Goal: Book appointment/travel/reservation

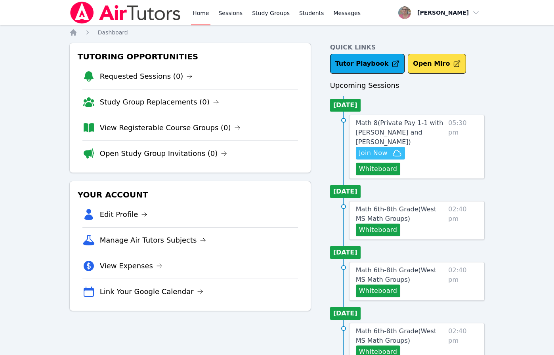
click at [379, 153] on span "Join Now" at bounding box center [373, 154] width 29 height 10
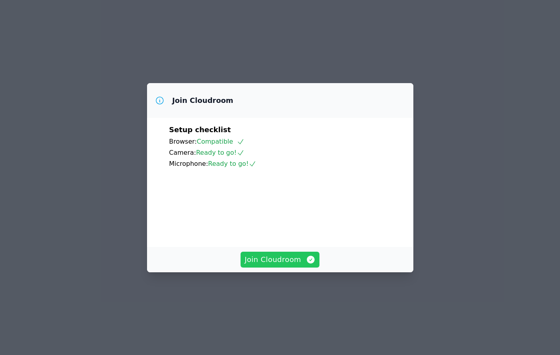
click at [282, 265] on span "Join Cloudroom" at bounding box center [279, 259] width 71 height 11
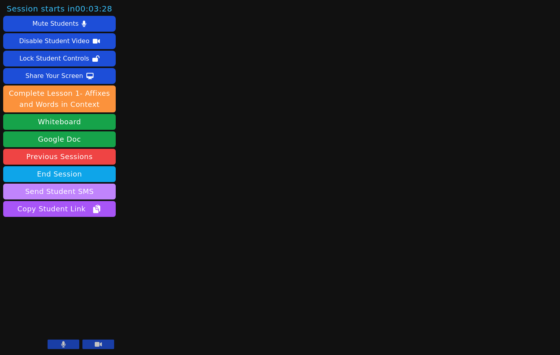
click at [95, 188] on button "Send Student SMS" at bounding box center [59, 192] width 113 height 16
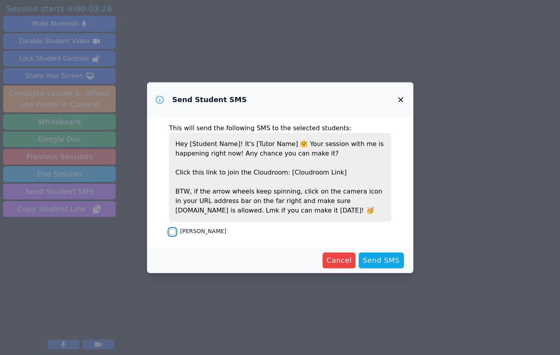
click at [174, 232] on input "[PERSON_NAME]" at bounding box center [172, 232] width 6 height 6
checkbox input "true"
click at [376, 263] on span "Send SMS" at bounding box center [381, 260] width 37 height 11
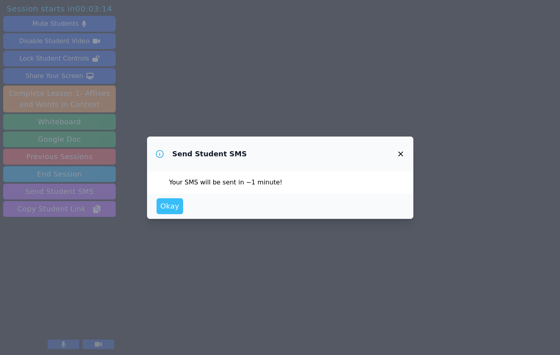
click at [172, 206] on span "Okay" at bounding box center [169, 206] width 19 height 11
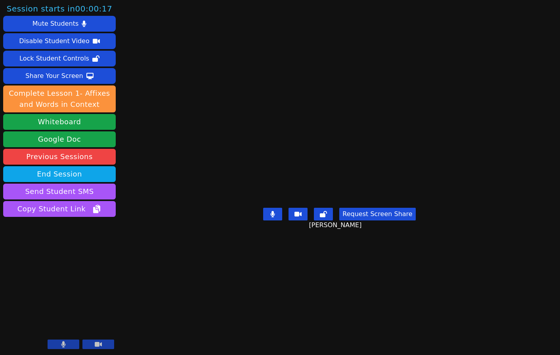
click at [340, 300] on main "Jayden Weaver Request Screen Share Jayden Weaver" at bounding box center [339, 177] width 248 height 355
click at [239, 324] on main "Jayden Weaver Request Screen Share Jayden Weaver" at bounding box center [339, 177] width 248 height 355
click at [128, 243] on div "Session ends in 00:55:46 Mute Students Disable Student Video Lock Student Contr…" at bounding box center [280, 177] width 560 height 355
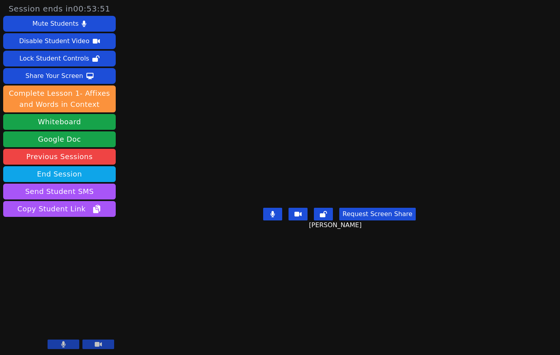
click at [110, 250] on aside "Session ends in 00:53:51 Mute Students Disable Student Video Lock Student Contr…" at bounding box center [59, 177] width 119 height 355
click at [106, 118] on button "Whiteboard" at bounding box center [59, 122] width 113 height 16
click at [234, 323] on main "Jayden Weaver Request Screen Share Jayden Weaver" at bounding box center [339, 177] width 248 height 355
click at [215, 309] on main "Jayden Weaver Request Screen Share Jayden Weaver" at bounding box center [339, 177] width 248 height 355
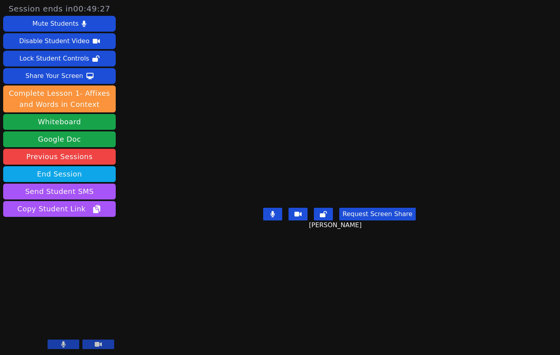
click at [215, 309] on main "Jayden Weaver Request Screen Share Jayden Weaver" at bounding box center [339, 177] width 248 height 355
click at [231, 318] on main "Jayden Weaver Request Screen Share Jayden Weaver" at bounding box center [339, 177] width 248 height 355
click at [215, 313] on main "Jayden Weaver Request Screen Share Jayden Weaver" at bounding box center [339, 177] width 248 height 355
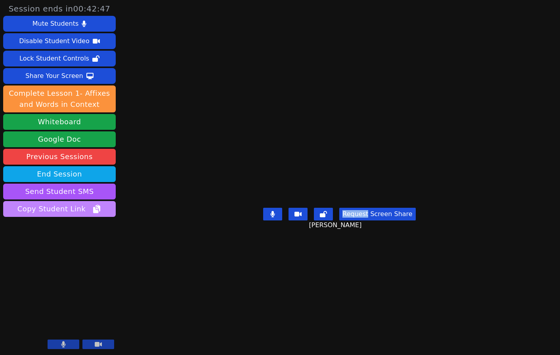
click at [67, 208] on span "Copy Student Link" at bounding box center [59, 209] width 84 height 11
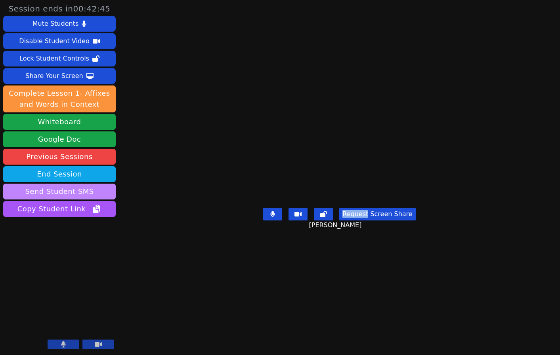
click at [83, 186] on button "Send Student SMS" at bounding box center [59, 192] width 113 height 16
click at [78, 193] on button "Send Student SMS" at bounding box center [59, 192] width 113 height 16
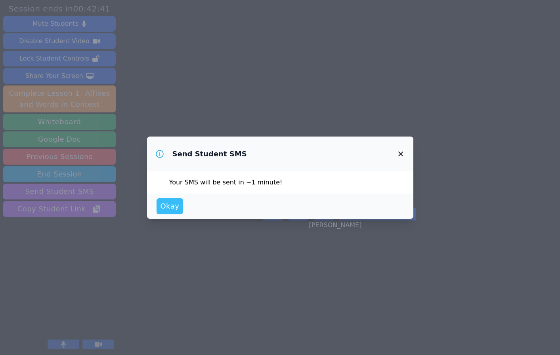
click at [165, 206] on span "Okay" at bounding box center [169, 206] width 19 height 11
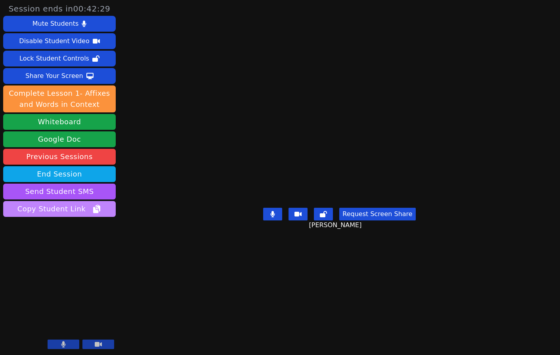
click at [84, 208] on span "Copy Student Link" at bounding box center [59, 209] width 84 height 11
click at [215, 298] on main "Jayden Weaver Request Screen Share Jayden Weaver" at bounding box center [339, 177] width 248 height 355
click at [215, 309] on main "Jayden Weaver Request Screen Share Jayden Weaver" at bounding box center [339, 177] width 248 height 355
click at [215, 30] on main "Jayden Weaver Request Screen Share Jayden Weaver" at bounding box center [339, 177] width 248 height 355
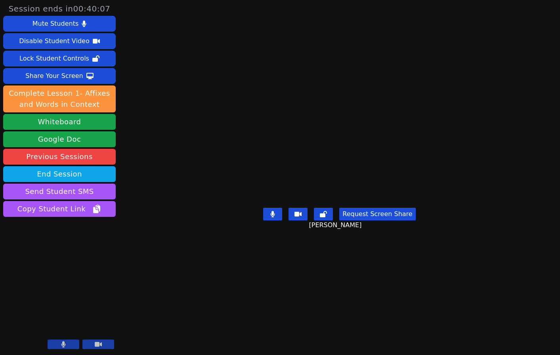
click at [215, 30] on main "Jayden Weaver Request Screen Share Jayden Weaver" at bounding box center [339, 177] width 248 height 355
click at [219, 309] on main "Jayden Weaver Request Screen Share Jayden Weaver" at bounding box center [339, 177] width 248 height 355
click at [237, 299] on main "Jayden Weaver Request Screen Share Jayden Weaver" at bounding box center [339, 177] width 248 height 355
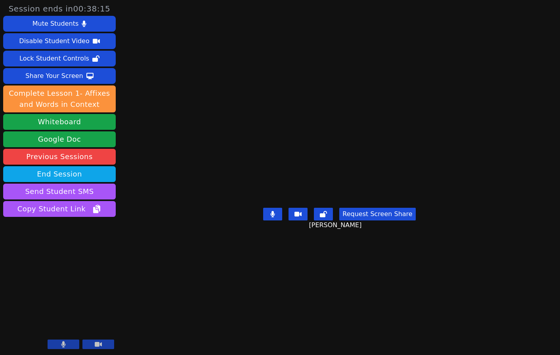
click at [125, 243] on div "Session ends in 00:38:15 Mute Students Disable Student Video Lock Student Contr…" at bounding box center [280, 177] width 560 height 355
click at [63, 240] on aside "Session ends in 00:31:20 Mute Students Disable Student Video Lock Student Contr…" at bounding box center [59, 177] width 119 height 355
click at [108, 250] on aside "Session ends in 00:28:14 Mute Students Disable Student Video Lock Student Contr…" at bounding box center [59, 177] width 119 height 355
click at [60, 256] on aside "Session ends in 00:27:50 Mute Students Disable Student Video Lock Student Contr…" at bounding box center [59, 177] width 119 height 355
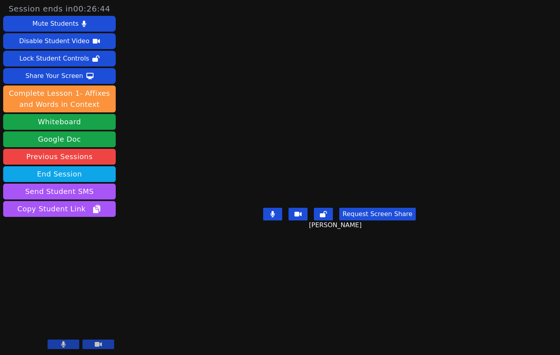
click at [99, 260] on aside "Session ends in 00:26:44 Mute Students Disable Student Video Lock Student Contr…" at bounding box center [59, 177] width 119 height 355
click at [57, 259] on aside "Session ends in 00:20:05 Mute Students Disable Student Video Lock Student Contr…" at bounding box center [59, 177] width 119 height 355
click at [62, 266] on aside "Session ends in 00:10:40 Mute Students Disable Student Video Lock Student Contr…" at bounding box center [59, 177] width 119 height 355
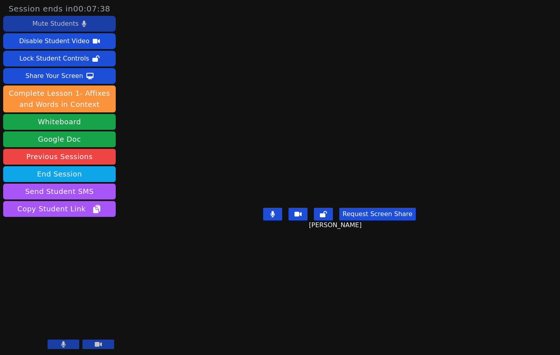
click at [90, 21] on button "Mute Students" at bounding box center [59, 24] width 113 height 16
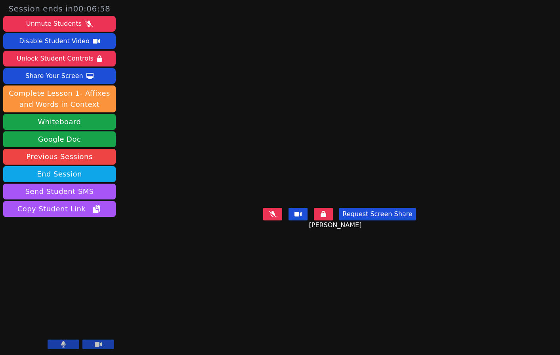
click at [91, 254] on aside "Session ends in 00:06:58 Unmute Students Disable Student Video Unlock Student C…" at bounding box center [59, 177] width 119 height 355
drag, startPoint x: 91, startPoint y: 254, endPoint x: 93, endPoint y: 242, distance: 12.5
click at [91, 254] on aside "Session ends in 00:06:58 Unmute Students Disable Student Video Unlock Student C…" at bounding box center [59, 177] width 119 height 355
drag, startPoint x: 58, startPoint y: 20, endPoint x: 61, endPoint y: 24, distance: 4.8
click at [58, 20] on div "Unmute Students" at bounding box center [53, 23] width 55 height 13
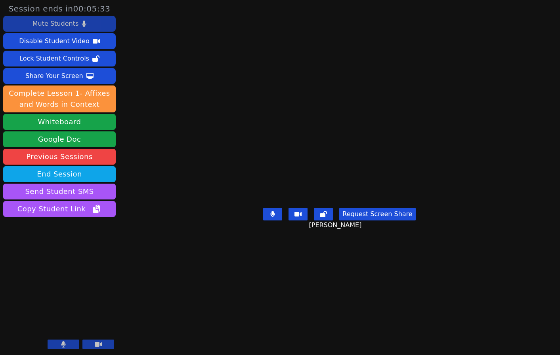
drag, startPoint x: 258, startPoint y: 227, endPoint x: 205, endPoint y: 299, distance: 89.1
click at [215, 299] on main "Jayden Weaver Request Screen Share Jayden Weaver" at bounding box center [339, 177] width 248 height 355
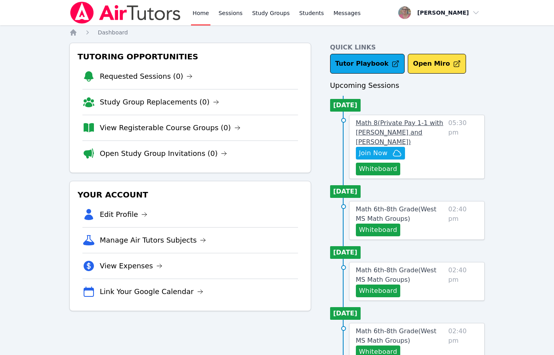
click at [395, 132] on span "Math 8 ( Private Pay 1-1 with Jayden Weaver and Nola Dorman )" at bounding box center [400, 132] width 88 height 27
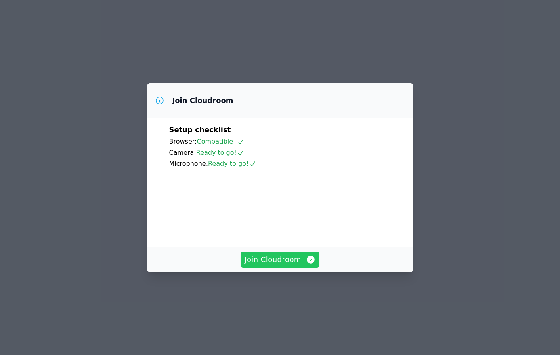
click at [281, 265] on span "Join Cloudroom" at bounding box center [279, 259] width 71 height 11
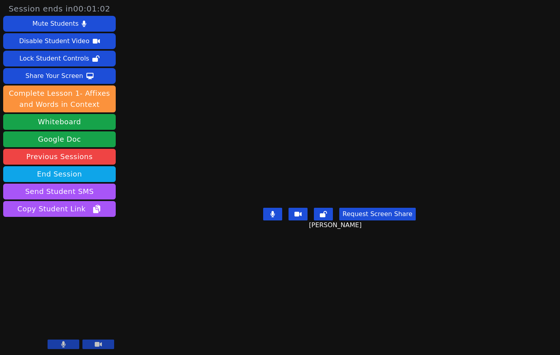
click at [169, 256] on div "Session ends in 00:01:02 Mute Students Disable Student Video Lock Student Contr…" at bounding box center [280, 177] width 560 height 355
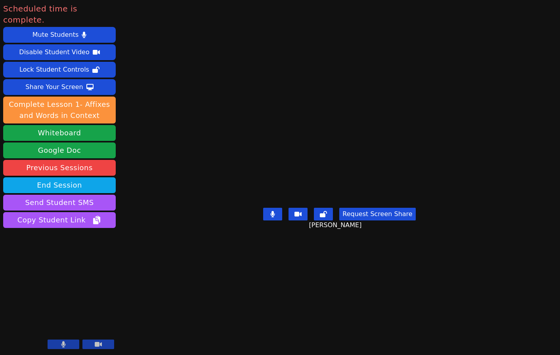
click at [156, 263] on div "Scheduled time is complete. Mute Students Disable Student Video Lock Student Co…" at bounding box center [280, 177] width 560 height 355
click at [96, 177] on button "End Session" at bounding box center [59, 185] width 113 height 16
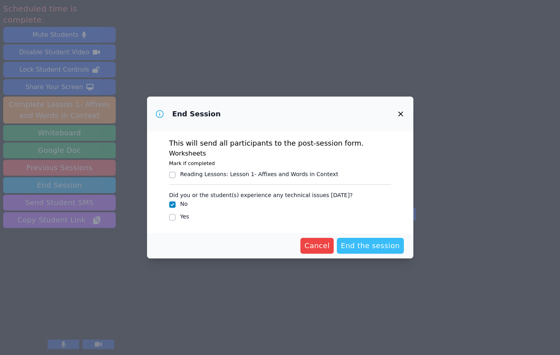
click at [382, 243] on span "End the session" at bounding box center [370, 245] width 59 height 11
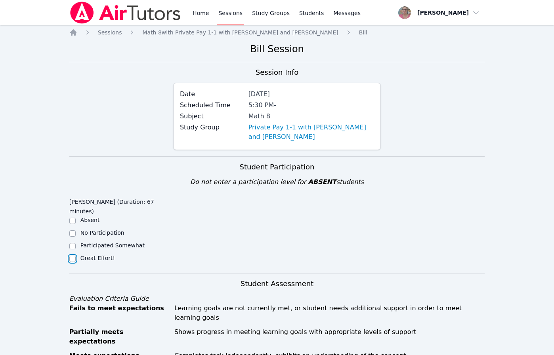
click at [71, 256] on input "Great Effort!" at bounding box center [72, 259] width 6 height 6
checkbox input "true"
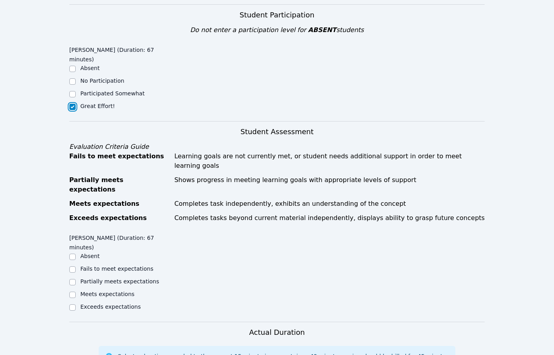
scroll to position [156, 0]
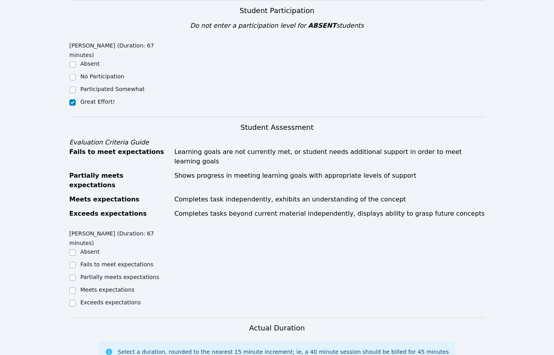
click at [99, 287] on label "Meets expectations" at bounding box center [107, 290] width 54 height 6
click at [76, 288] on input "Meets expectations" at bounding box center [72, 291] width 6 height 6
checkbox input "true"
click at [542, 214] on div "Home Sessions Study Groups Students Messages Open user menu [PERSON_NAME] Open …" at bounding box center [277, 255] width 554 height 822
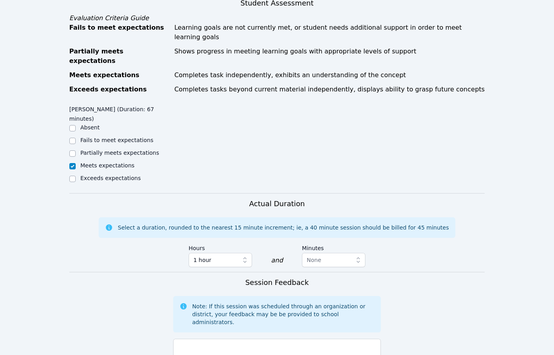
scroll to position [353, 0]
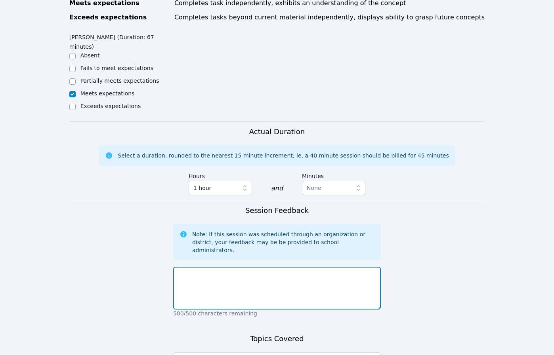
click at [247, 267] on textarea at bounding box center [277, 288] width 208 height 43
type textarea "Fabulous student! Very polite and willing to work hard and learn! We covered a …"
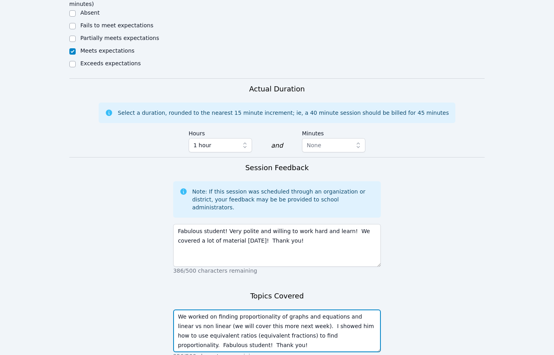
scroll to position [420, 0]
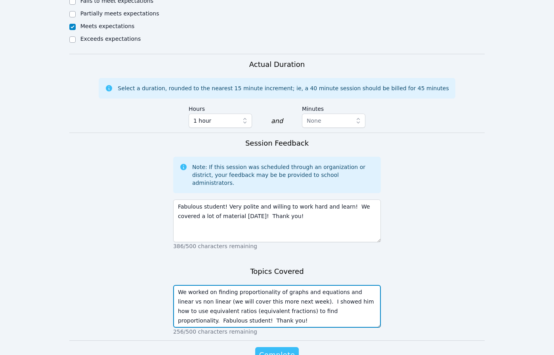
type textarea "We worked on finding proportionality of graphs and equations and linear vs non …"
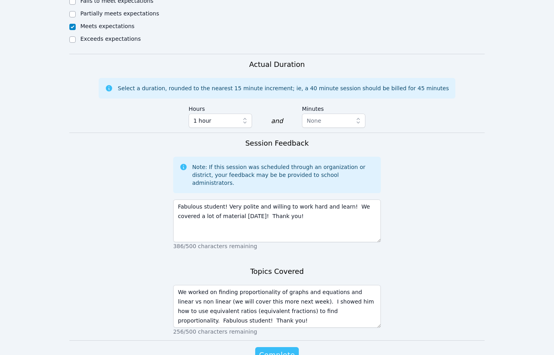
click at [271, 347] on button "Complete" at bounding box center [277, 355] width 44 height 16
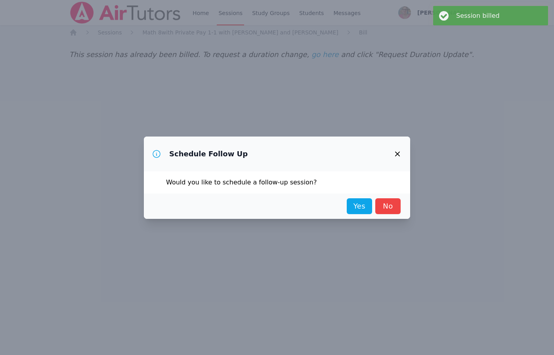
scroll to position [0, 0]
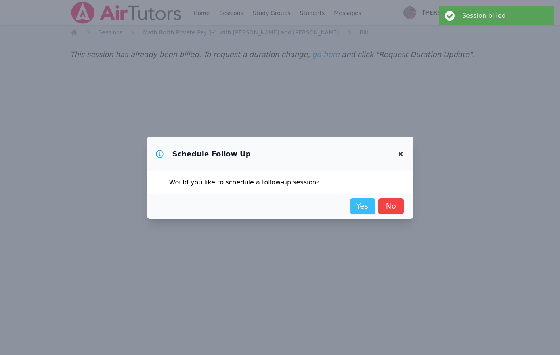
click at [363, 208] on link "Yes" at bounding box center [362, 206] width 25 height 16
click at [363, 208] on div "Home Sessions Study Groups Students Messages Open user menu [PERSON_NAME] Open …" at bounding box center [280, 177] width 560 height 355
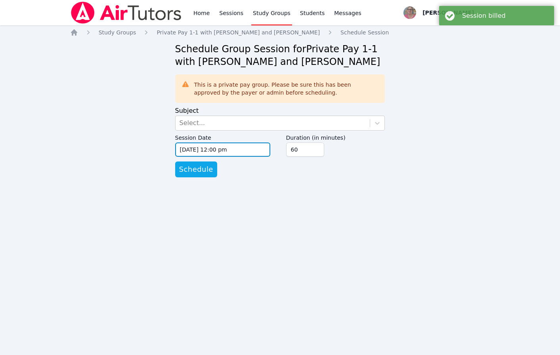
click at [204, 148] on input "[DATE] 12:00 pm" at bounding box center [222, 150] width 95 height 14
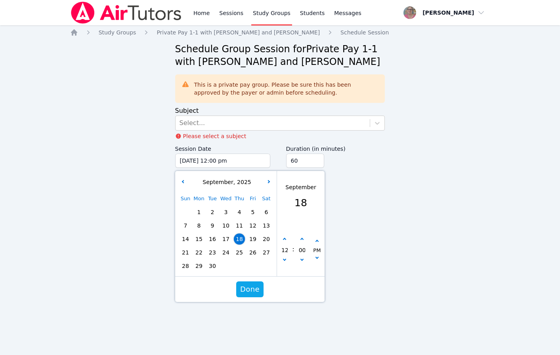
click at [238, 239] on div "Sun Mon Tue Wed Thu Fri Sat 1 2 3 4 5 6 7 8 9 10 11 12 13 14 15 16 17 18 19 20 …" at bounding box center [226, 232] width 94 height 81
click at [238, 239] on span "18" at bounding box center [239, 239] width 11 height 11
click at [283, 259] on icon "button" at bounding box center [283, 259] width 3 height 3
type input "[DATE] 11:00 am"
type input "11"
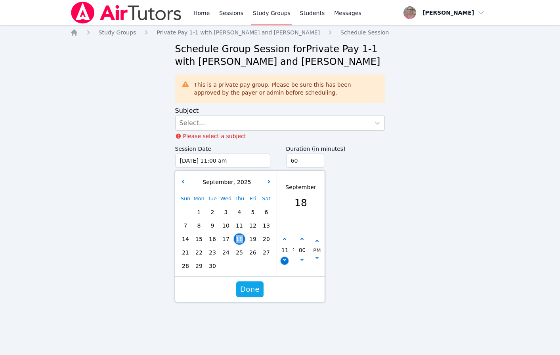
click at [283, 259] on icon "button" at bounding box center [283, 259] width 3 height 3
type input "[DATE] 10:00 am"
type input "10"
click at [283, 259] on icon "button" at bounding box center [283, 259] width 3 height 3
type input "[DATE] 09:00 am"
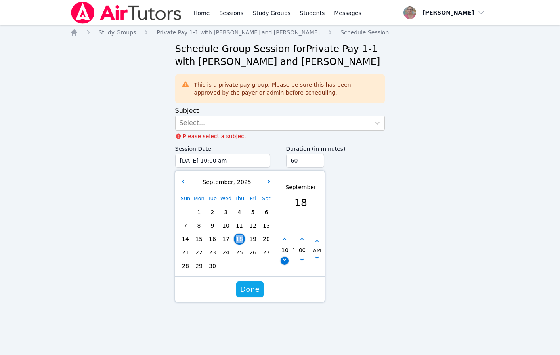
type input "09"
click at [283, 259] on icon "button" at bounding box center [283, 259] width 3 height 3
type input "[DATE] 08:00 am"
type input "08"
click at [283, 259] on icon "button" at bounding box center [283, 259] width 3 height 3
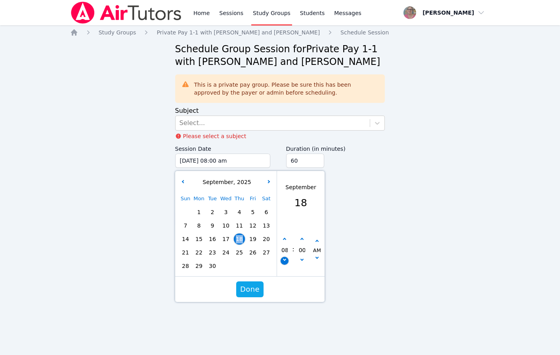
type input "[DATE] 07:00 am"
type input "07"
click at [283, 259] on icon "button" at bounding box center [283, 259] width 3 height 3
type input "[DATE] 06:00 am"
type input "06"
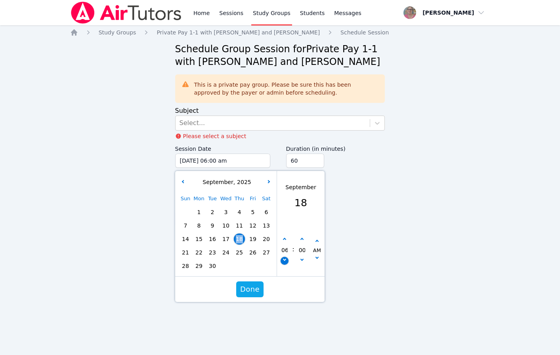
click at [283, 259] on icon "button" at bounding box center [283, 259] width 3 height 3
type input "[DATE] 05:00 am"
type input "05"
click at [283, 259] on icon "button" at bounding box center [283, 259] width 3 height 3
type input "[DATE] 04:00 am"
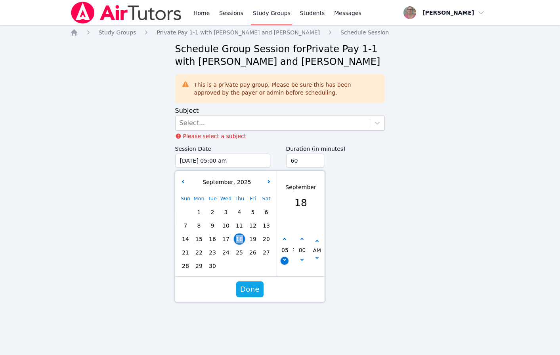
type input "04"
click at [283, 259] on icon "button" at bounding box center [283, 259] width 3 height 3
type input "[DATE] 03:00 am"
type input "03"
click at [283, 259] on icon "button" at bounding box center [283, 259] width 3 height 3
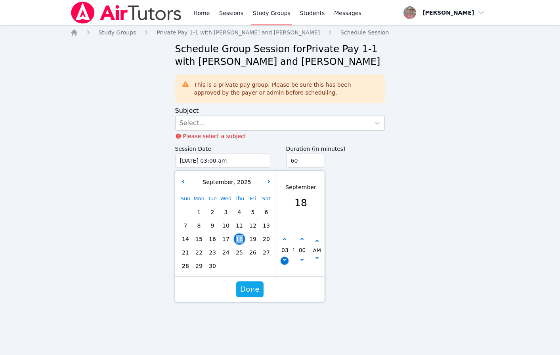
type input "[DATE] 02:00 am"
type input "02"
click at [284, 237] on button "button" at bounding box center [285, 240] width 8 height 8
type input "[DATE] 03:00 am"
type input "03"
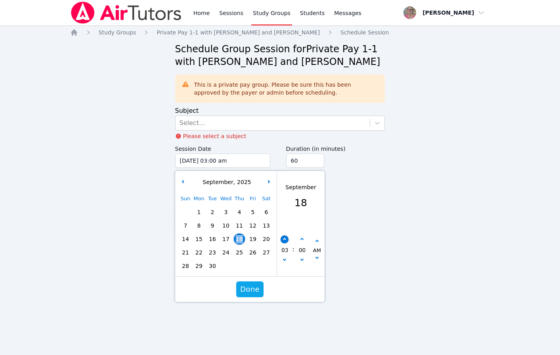
click at [284, 237] on button "button" at bounding box center [285, 240] width 8 height 8
type input "[DATE] 04:00 am"
type input "04"
click at [284, 237] on button "button" at bounding box center [285, 240] width 8 height 8
type input "[DATE] 05:00 am"
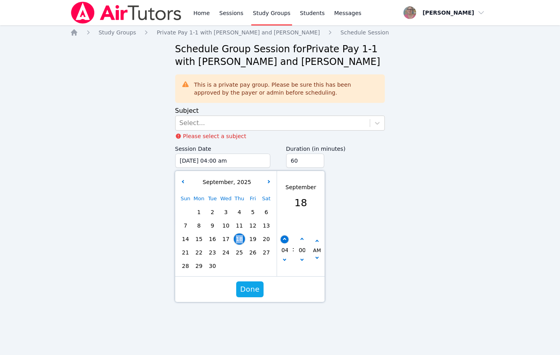
type input "05"
click at [284, 237] on button "button" at bounding box center [285, 240] width 8 height 8
type input "[DATE] 06:00 am"
type input "06"
click at [284, 237] on button "button" at bounding box center [285, 240] width 8 height 8
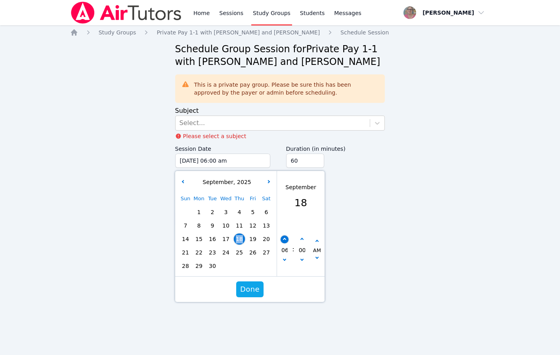
type input "[DATE] 07:00 am"
type input "07"
click at [284, 237] on button "button" at bounding box center [285, 240] width 8 height 8
type input "[DATE] 08:00 am"
type input "08"
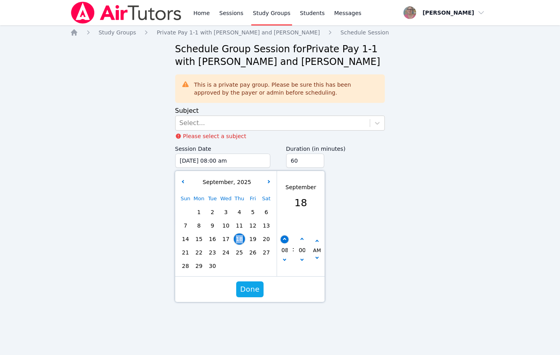
click at [284, 237] on button "button" at bounding box center [285, 240] width 8 height 8
type input "[DATE] 09:00 am"
type input "09"
click at [284, 237] on button "button" at bounding box center [285, 240] width 8 height 8
type input "[DATE] 10:00 am"
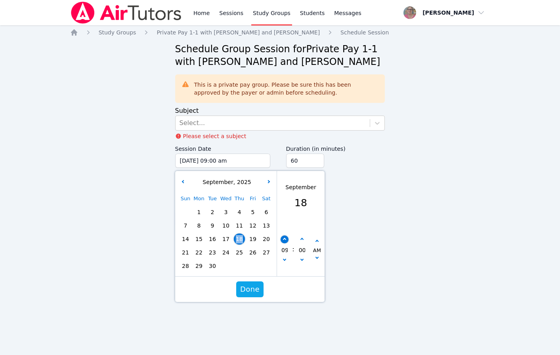
type input "10"
click at [284, 237] on button "button" at bounding box center [285, 240] width 8 height 8
type input "[DATE] 11:00 am"
type input "11"
click at [284, 237] on button "button" at bounding box center [285, 240] width 8 height 8
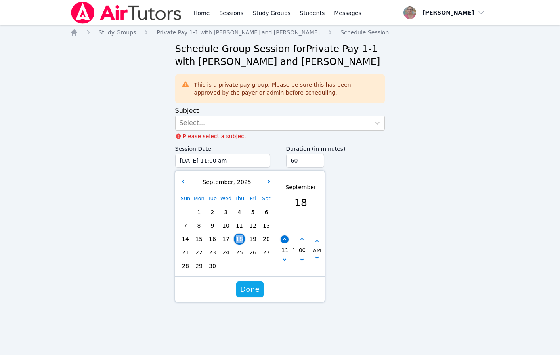
type input "[DATE] 12:00 pm"
type input "12"
click at [284, 237] on button "button" at bounding box center [285, 240] width 8 height 8
type input "[DATE] 01:00 pm"
type input "01"
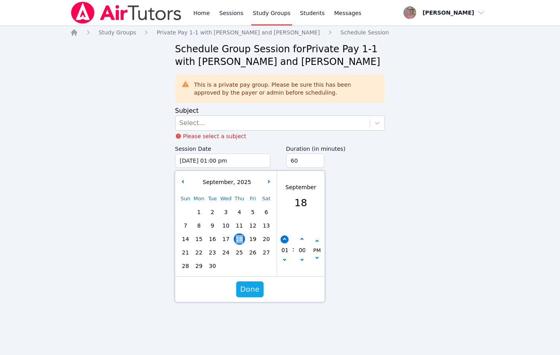
click at [284, 237] on button "button" at bounding box center [285, 240] width 8 height 8
type input "[DATE] 02:00 pm"
type input "02"
click at [284, 237] on button "button" at bounding box center [285, 240] width 8 height 8
type input "[DATE] 03:00 pm"
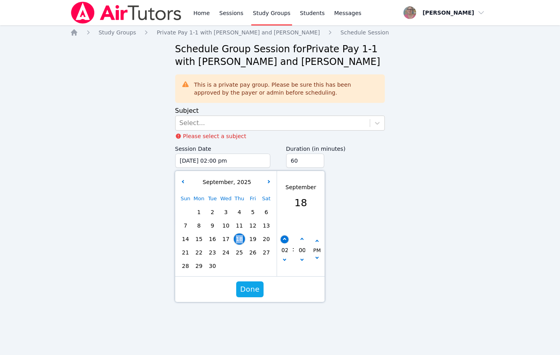
type input "03"
click at [284, 237] on button "button" at bounding box center [285, 240] width 8 height 8
type input "[DATE] 04:00 pm"
type input "04"
click at [284, 237] on button "button" at bounding box center [285, 240] width 8 height 8
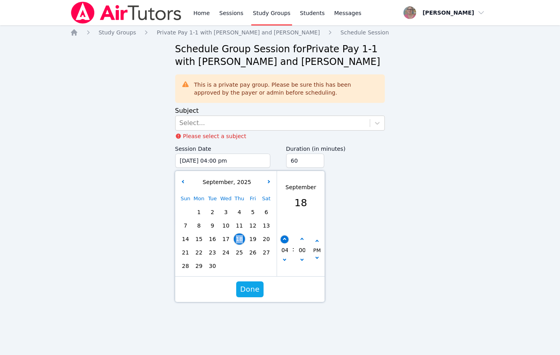
type input "[DATE] 05:00 pm"
type input "05"
click at [284, 237] on button "button" at bounding box center [285, 240] width 8 height 8
type input "[DATE] 06:00 pm"
type input "06"
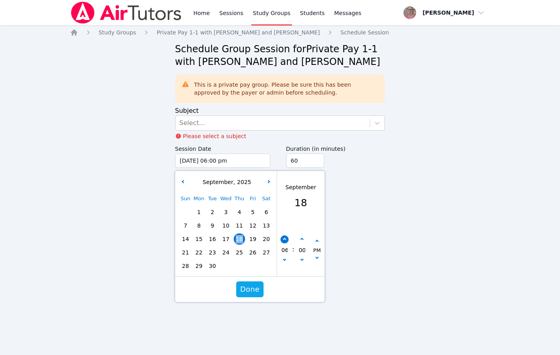
click at [284, 237] on button "button" at bounding box center [285, 240] width 8 height 8
type input "[DATE] 07:00 pm"
type input "07"
click at [284, 263] on button "button" at bounding box center [285, 261] width 8 height 8
type input "[DATE] 06:00 pm"
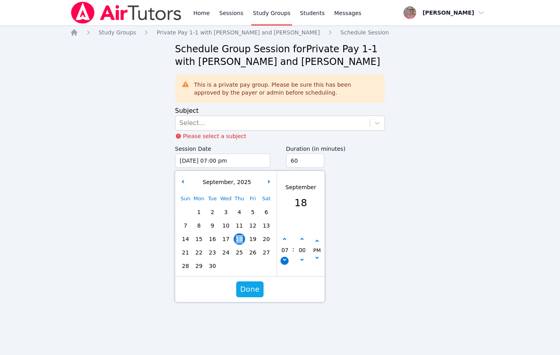
type input "06"
click at [284, 263] on button "button" at bounding box center [285, 261] width 8 height 8
type input "[DATE] 05:00 pm"
type input "05"
click at [302, 239] on icon "button" at bounding box center [301, 239] width 3 height 3
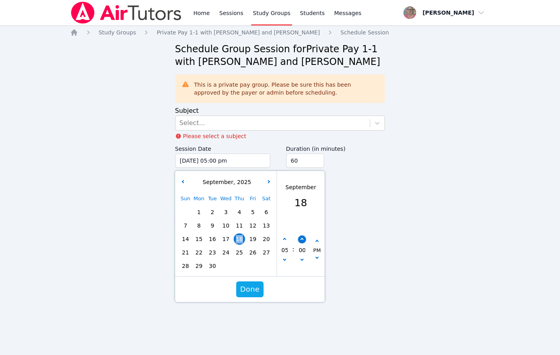
type input "[DATE] 05:05 pm"
type input "05"
click at [302, 239] on icon "button" at bounding box center [301, 239] width 3 height 3
type input "[DATE] 05:10 pm"
type input "10"
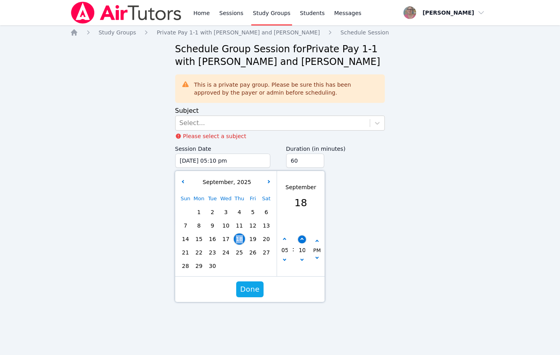
click at [302, 239] on icon "button" at bounding box center [301, 239] width 3 height 3
type input "[DATE] 05:15 pm"
type input "15"
click at [302, 239] on icon "button" at bounding box center [301, 239] width 3 height 3
type input "[DATE] 05:20 pm"
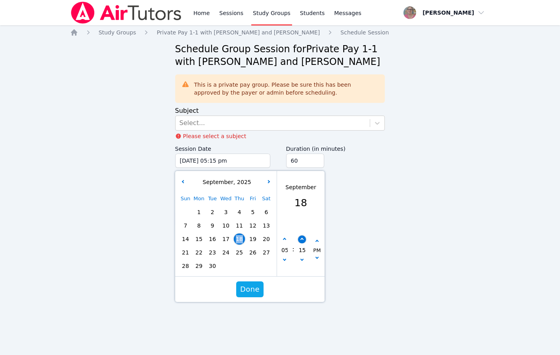
type input "20"
click at [302, 239] on icon "button" at bounding box center [301, 239] width 3 height 3
type input "[DATE] 05:25 pm"
type input "25"
click at [302, 239] on icon "button" at bounding box center [301, 239] width 3 height 3
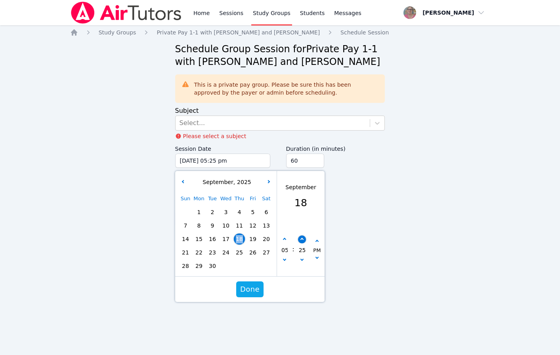
type input "[DATE] 05:30 pm"
type input "30"
click at [302, 239] on icon "button" at bounding box center [301, 239] width 3 height 3
type input "[DATE] 05:35 pm"
type input "35"
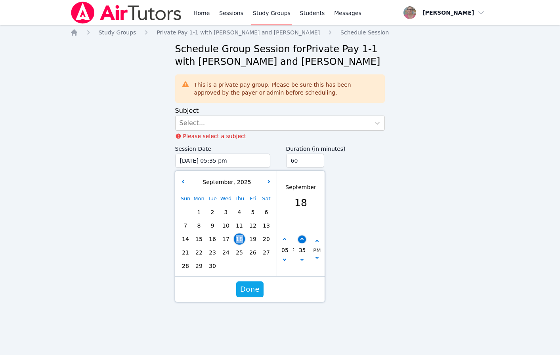
click at [302, 239] on icon "button" at bounding box center [301, 239] width 3 height 3
type input "[DATE] 05:40 pm"
type input "40"
click at [302, 239] on icon "button" at bounding box center [301, 239] width 3 height 3
type input "[DATE] 05:45 pm"
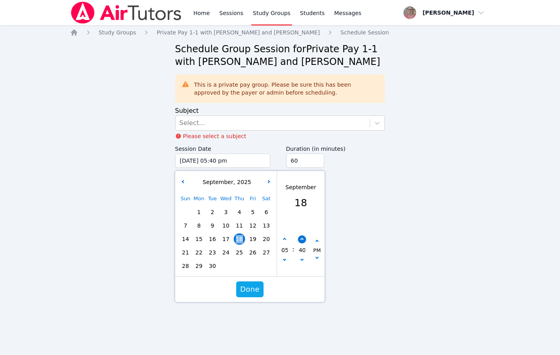
type input "45"
click at [302, 239] on icon "button" at bounding box center [301, 239] width 3 height 3
type input "[DATE] 05:50 pm"
type input "50"
click at [302, 239] on icon "button" at bounding box center [301, 239] width 3 height 3
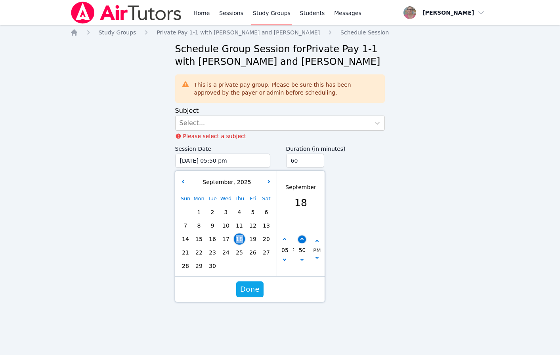
type input "[DATE] 05:55 pm"
type input "55"
click at [302, 239] on icon "button" at bounding box center [301, 239] width 3 height 3
type input "[DATE] 06:00 pm"
type input "06"
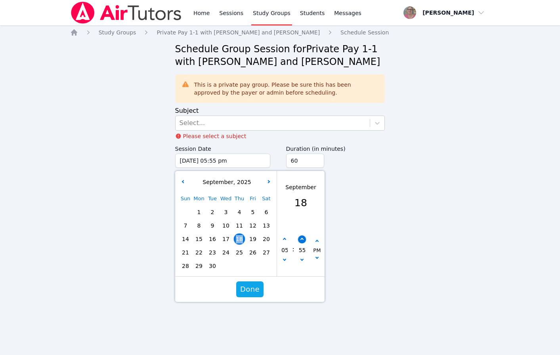
type input "00"
click at [303, 242] on button "button" at bounding box center [302, 240] width 8 height 8
type input "[DATE] 06:05 pm"
type input "05"
click at [303, 242] on button "button" at bounding box center [302, 240] width 8 height 8
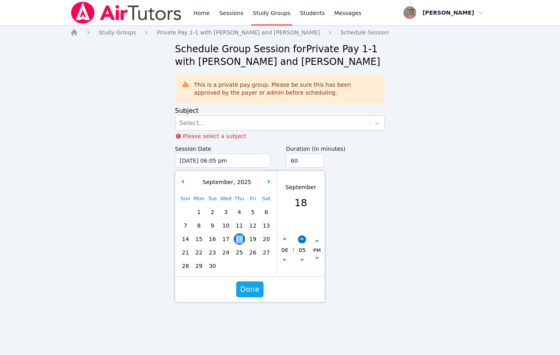
type input "[DATE] 06:10 pm"
type input "10"
click at [301, 242] on button "button" at bounding box center [302, 240] width 8 height 8
type input "[DATE] 06:15 pm"
type input "15"
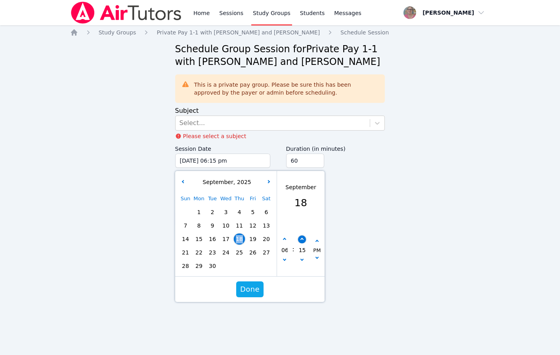
click at [301, 242] on button "button" at bounding box center [302, 240] width 8 height 8
type input "[DATE] 06:20 pm"
type input "20"
click at [301, 242] on button "button" at bounding box center [302, 240] width 8 height 8
type input "[DATE] 06:25 pm"
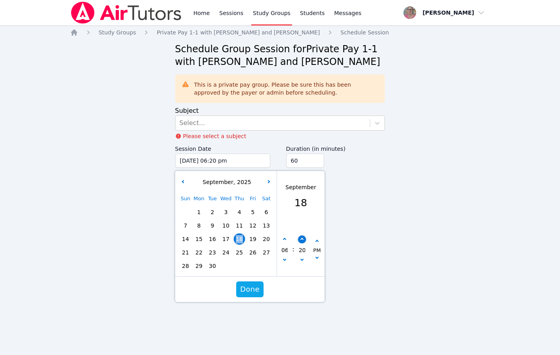
type input "25"
click at [301, 242] on button "button" at bounding box center [302, 240] width 8 height 8
type input "[DATE] 06:30 pm"
type input "30"
click at [285, 258] on button "button" at bounding box center [285, 261] width 8 height 8
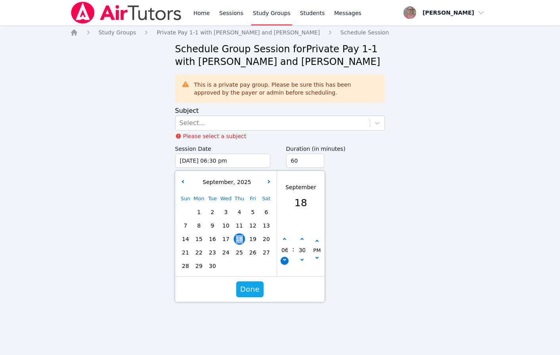
type input "[DATE] 05:30 pm"
type input "05"
click at [285, 258] on button "button" at bounding box center [285, 261] width 8 height 8
type input "[DATE] 04:30 pm"
type input "04"
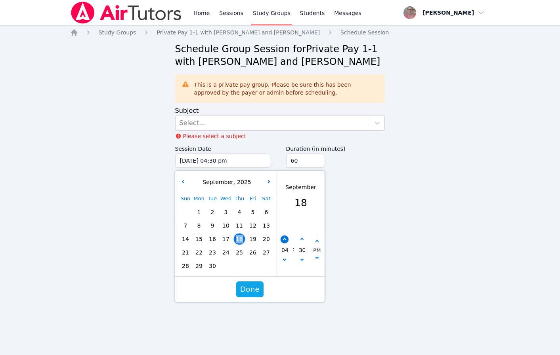
click at [284, 239] on icon "button" at bounding box center [283, 239] width 3 height 3
type input "[DATE] 05:30 pm"
type input "05"
click at [284, 239] on icon "button" at bounding box center [283, 239] width 3 height 3
type input "[DATE] 06:30 pm"
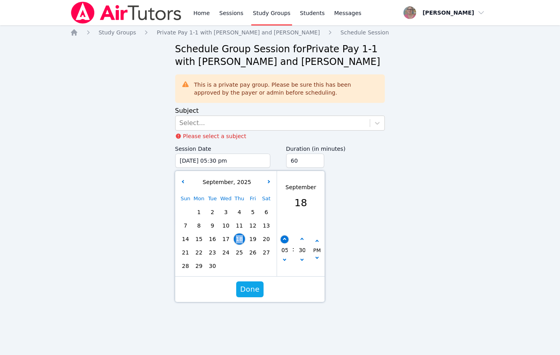
type input "06"
click at [285, 261] on icon "button" at bounding box center [283, 259] width 3 height 3
type input "[DATE] 05:30 pm"
type input "05"
click at [305, 154] on input "60" at bounding box center [305, 161] width 38 height 14
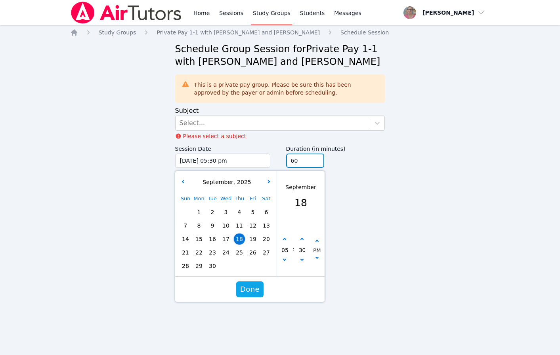
click at [305, 154] on input "60" at bounding box center [305, 161] width 38 height 14
click at [317, 162] on input "45" at bounding box center [305, 161] width 38 height 14
type input "30"
click at [317, 162] on input "30" at bounding box center [305, 161] width 38 height 14
click at [235, 252] on span "25" at bounding box center [239, 252] width 11 height 11
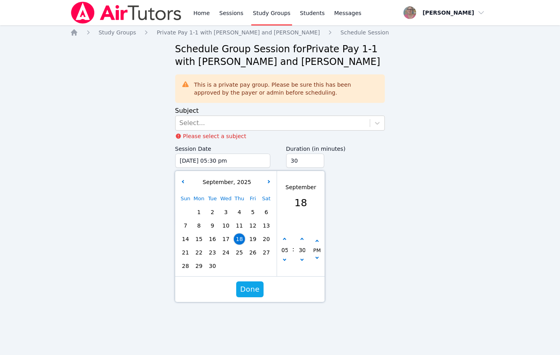
type input "[DATE] 05:30 pm"
click at [235, 252] on span "25" at bounding box center [239, 252] width 11 height 11
click at [251, 294] on span "Done" at bounding box center [249, 289] width 19 height 11
click at [251, 294] on div "Home Sessions Study Groups Students Messages Open user menu [PERSON_NAME] Open …" at bounding box center [280, 177] width 560 height 355
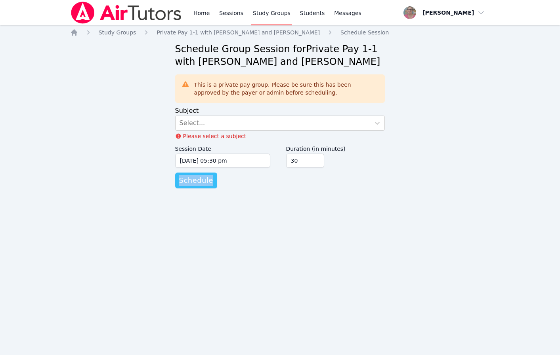
click at [193, 180] on span "Schedule" at bounding box center [196, 180] width 34 height 11
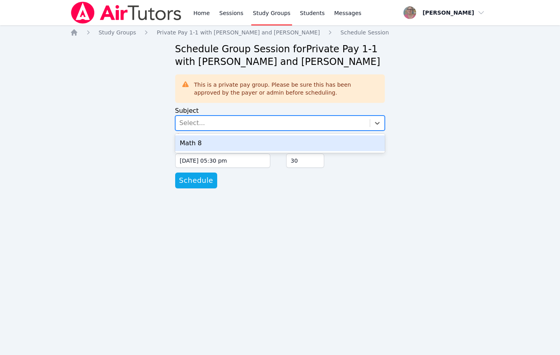
click at [217, 120] on div "Select..." at bounding box center [273, 123] width 195 height 14
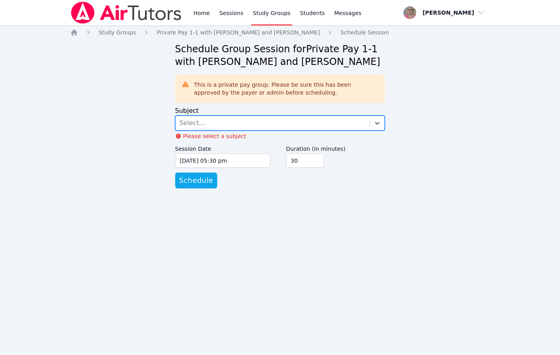
click at [214, 128] on div "Select..." at bounding box center [273, 123] width 195 height 14
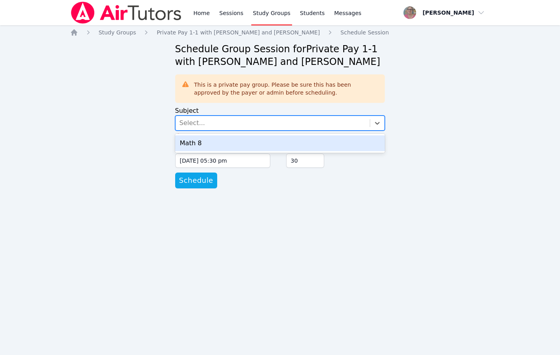
click at [218, 124] on div "Select..." at bounding box center [273, 123] width 195 height 14
click at [285, 146] on div "Math 8" at bounding box center [280, 143] width 210 height 16
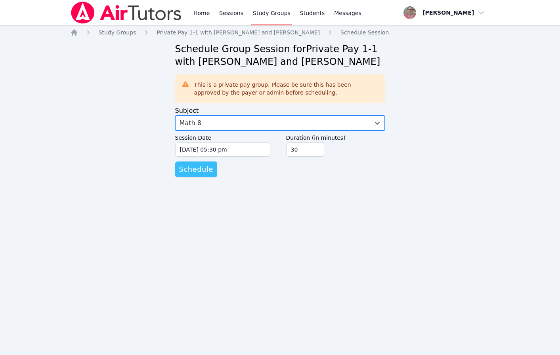
click at [197, 172] on span "Schedule" at bounding box center [196, 169] width 34 height 11
